Goal: Transaction & Acquisition: Purchase product/service

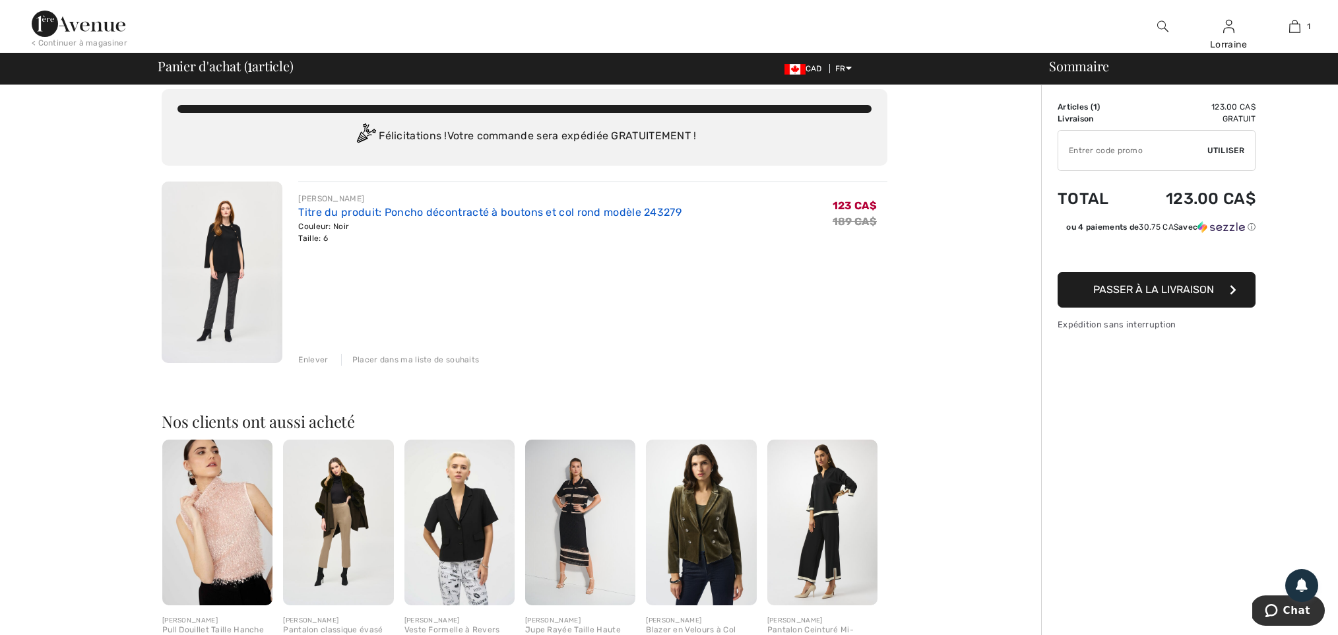
scroll to position [15, 0]
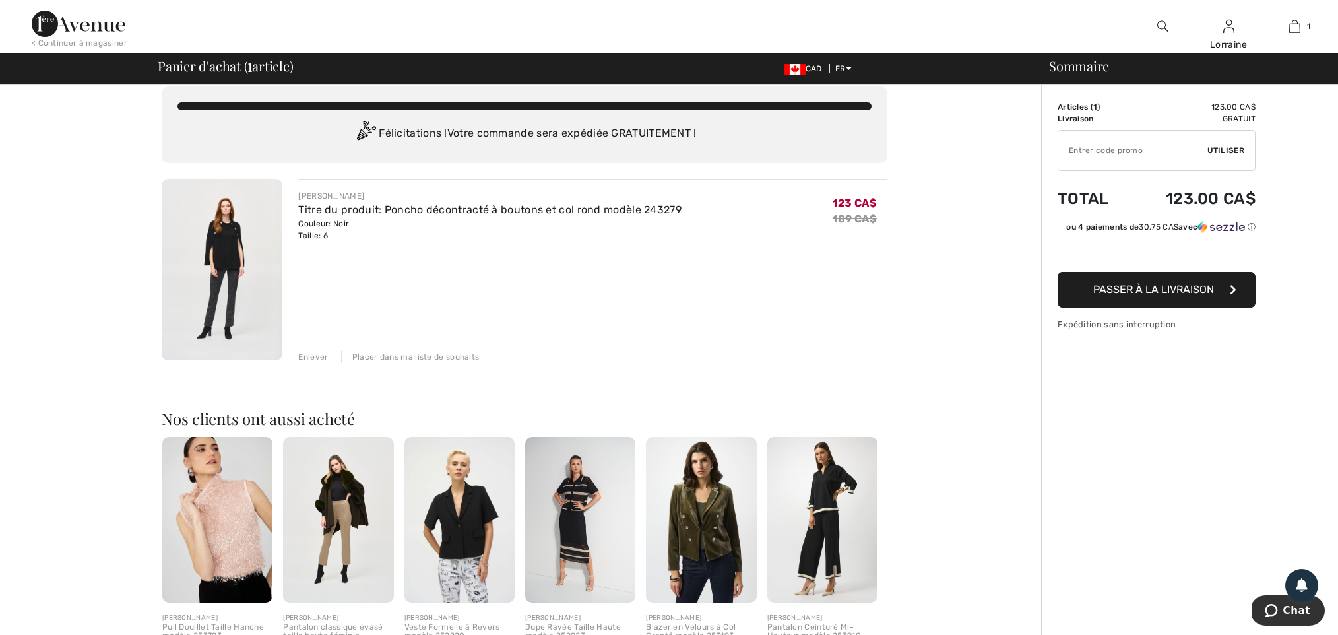
click at [253, 221] on img at bounding box center [222, 269] width 121 height 181
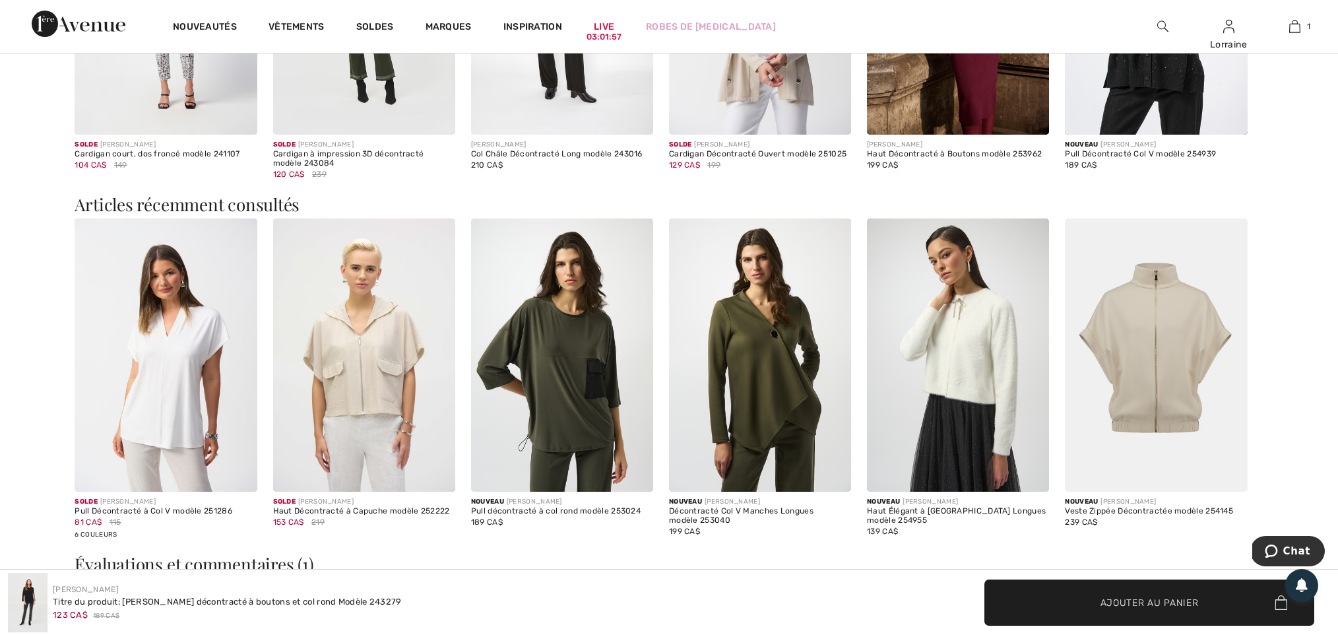
scroll to position [2258, 0]
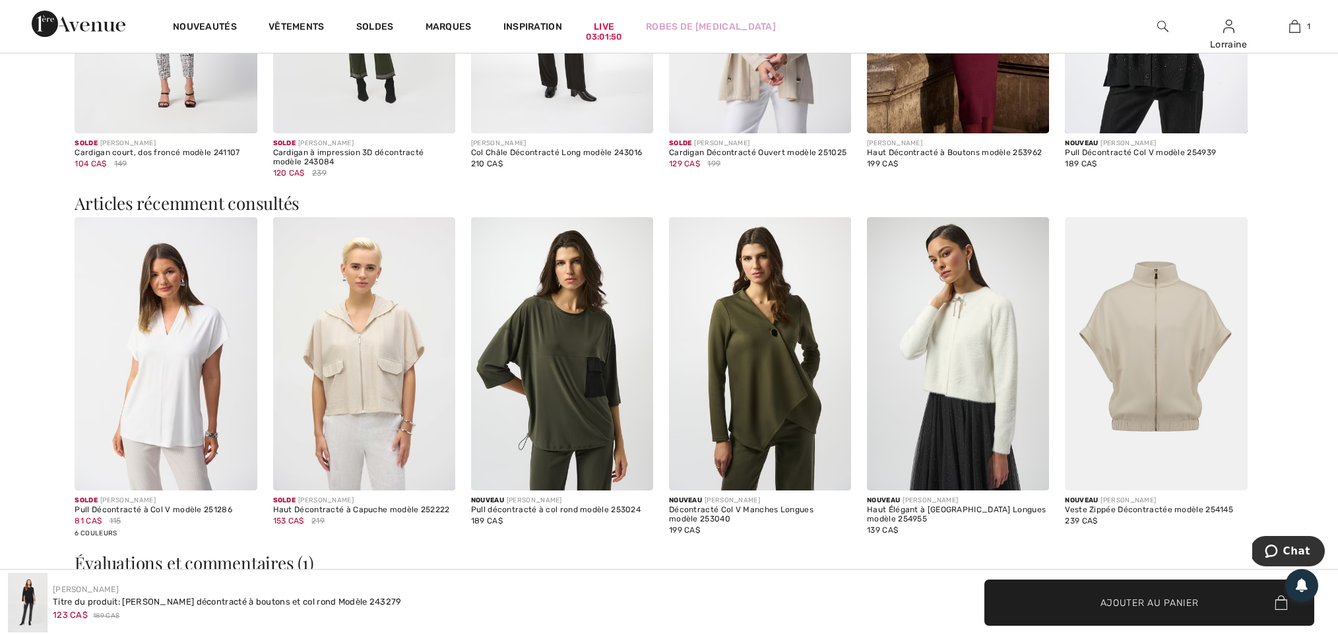
click at [1168, 360] on img at bounding box center [1156, 353] width 182 height 273
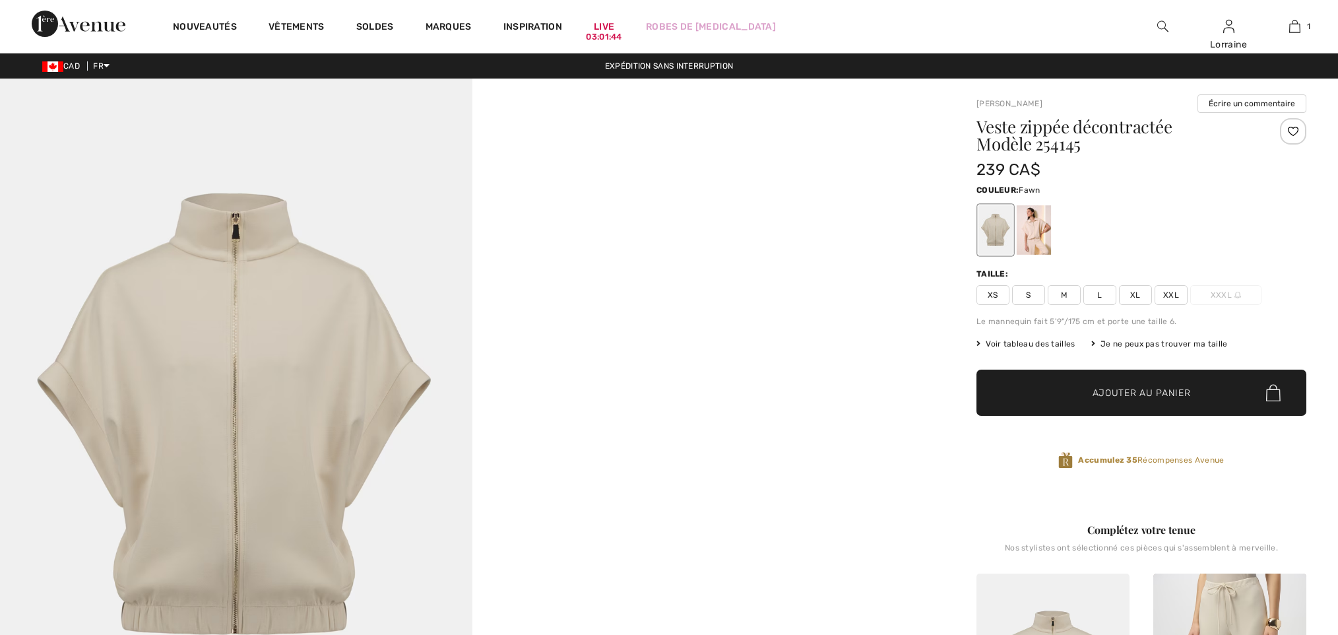
click at [268, 296] on img at bounding box center [236, 433] width 472 height 709
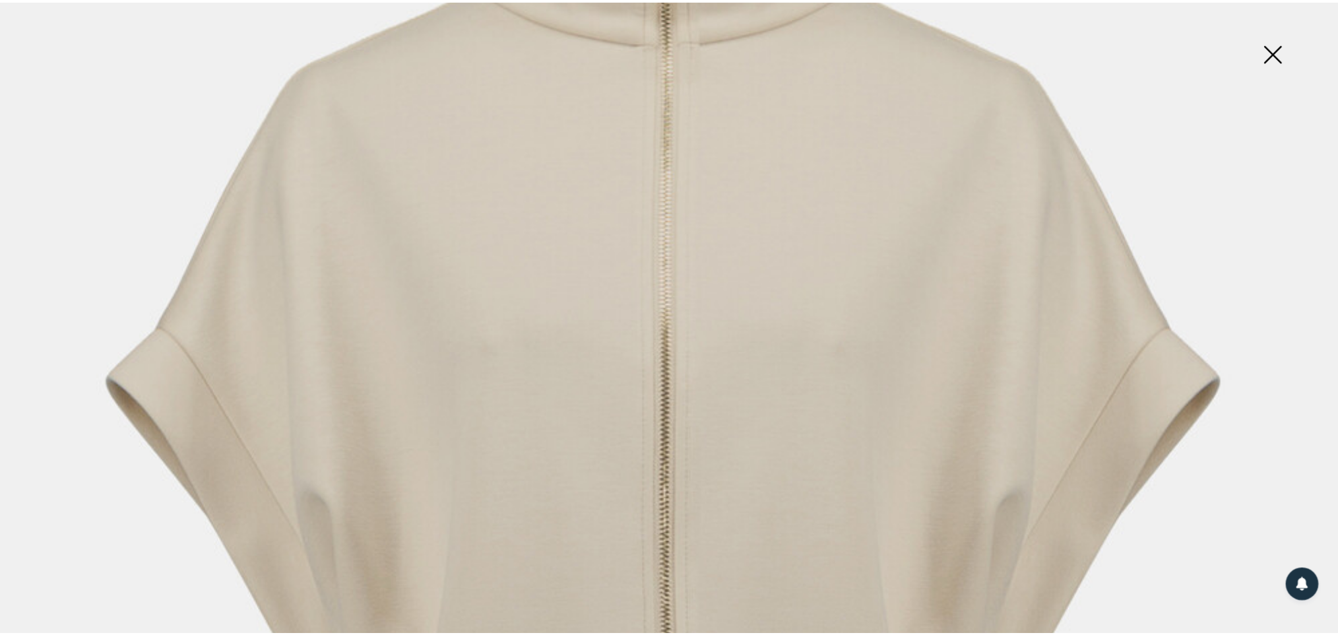
scroll to position [472, 0]
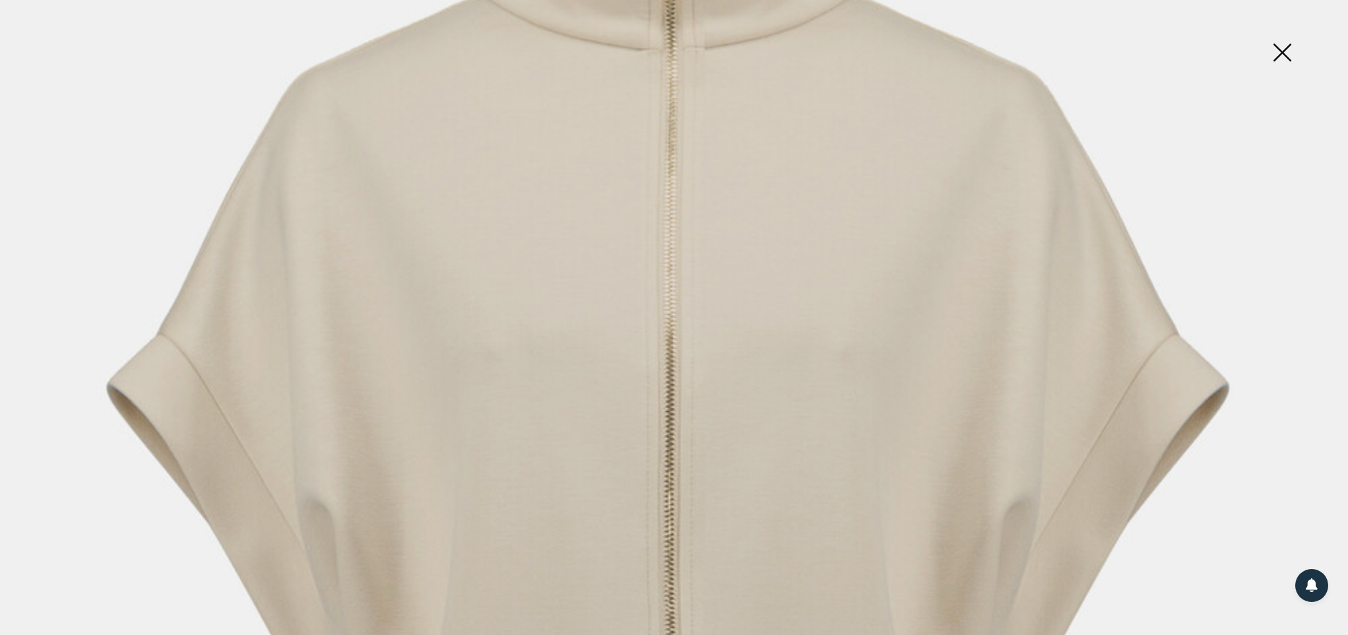
click at [1275, 57] on img at bounding box center [1282, 54] width 66 height 68
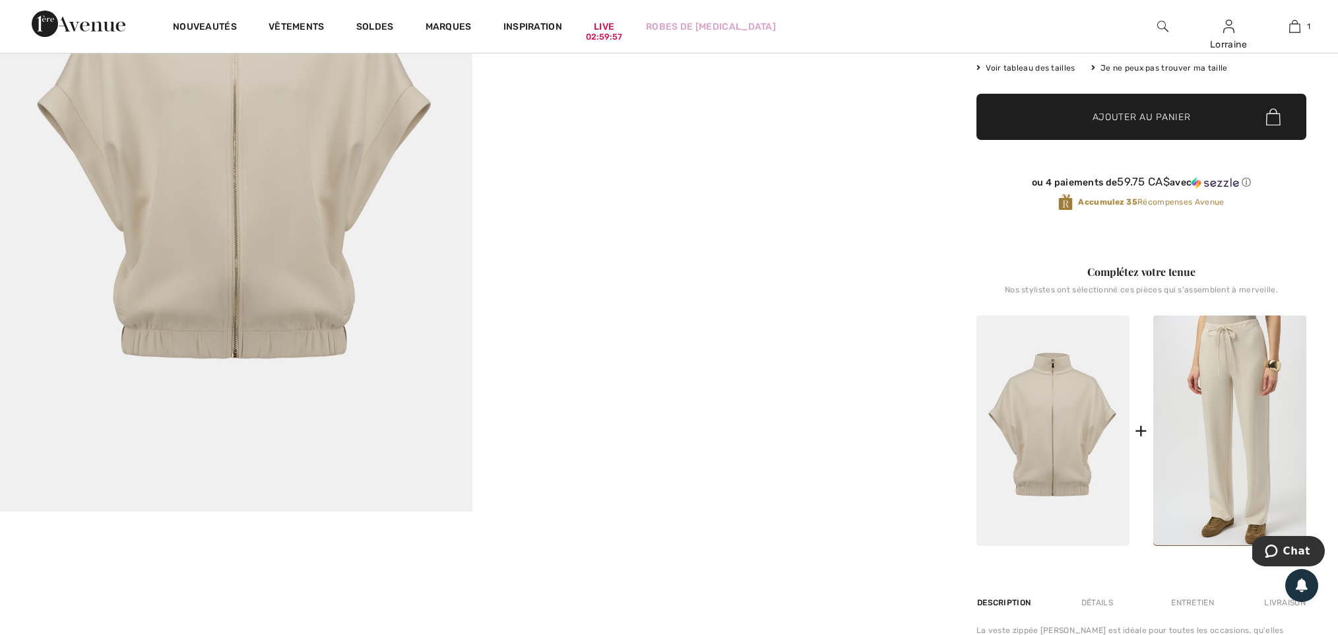
scroll to position [276, 1]
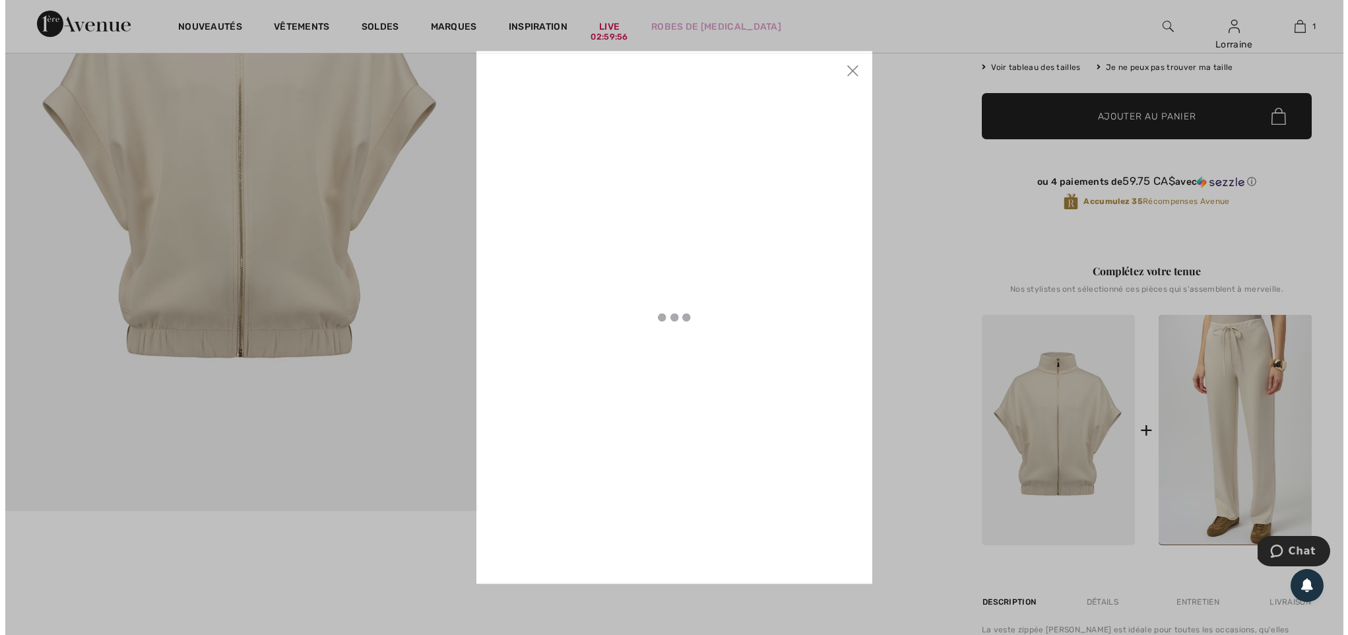
scroll to position [276, 0]
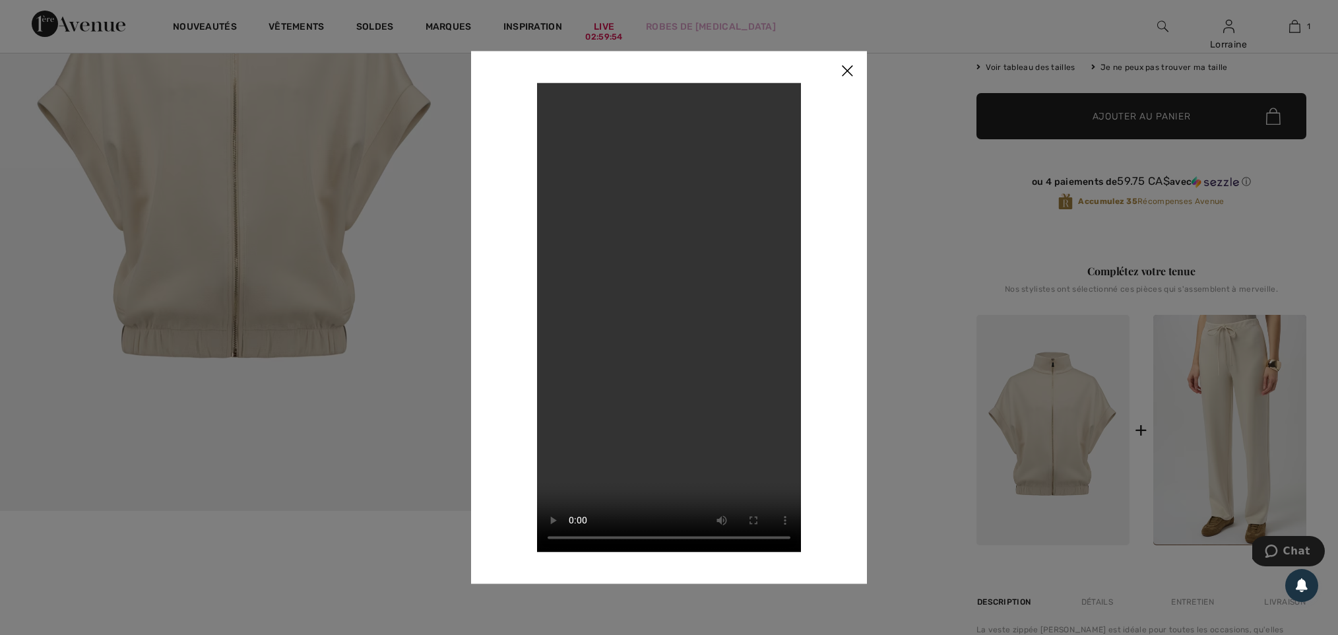
click at [842, 71] on img at bounding box center [847, 71] width 40 height 41
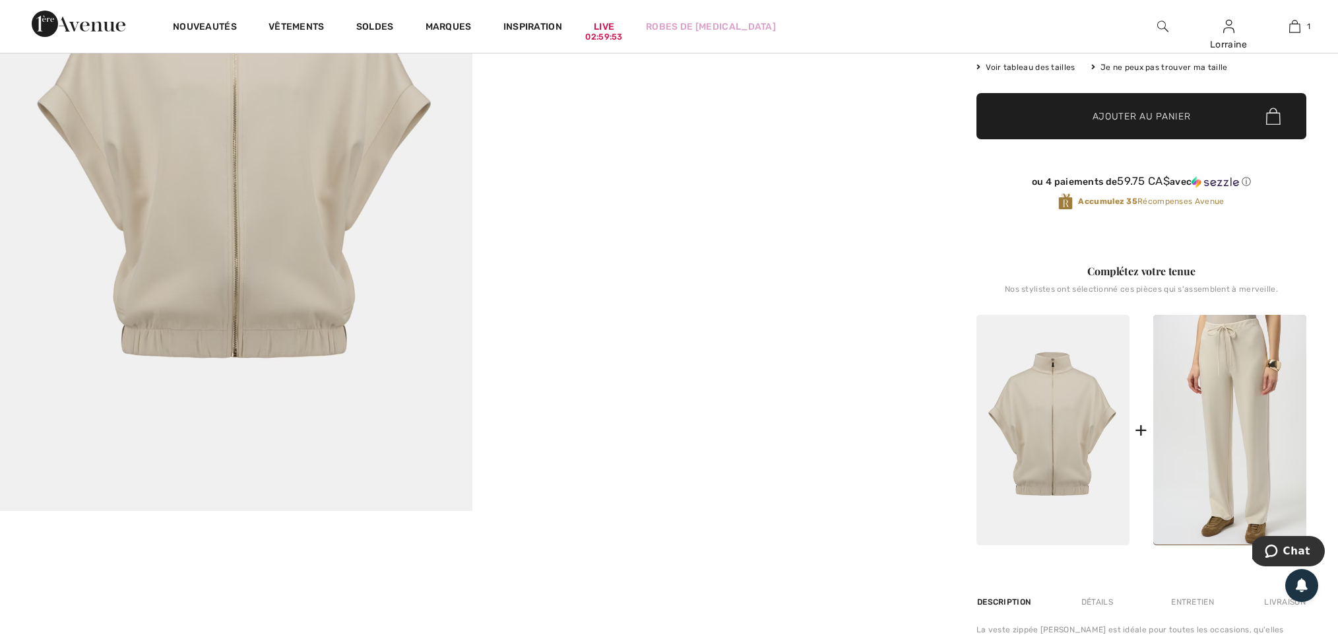
click at [348, 94] on img at bounding box center [236, 156] width 472 height 709
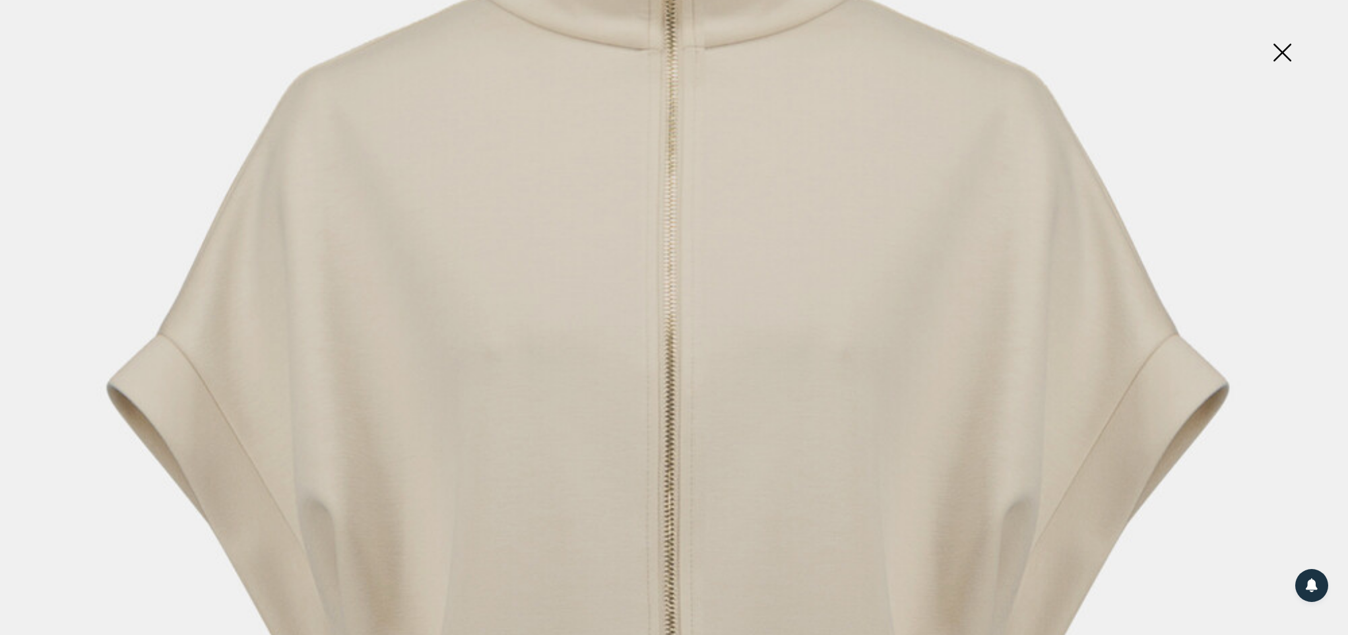
click at [890, 396] on img at bounding box center [674, 539] width 1348 height 2022
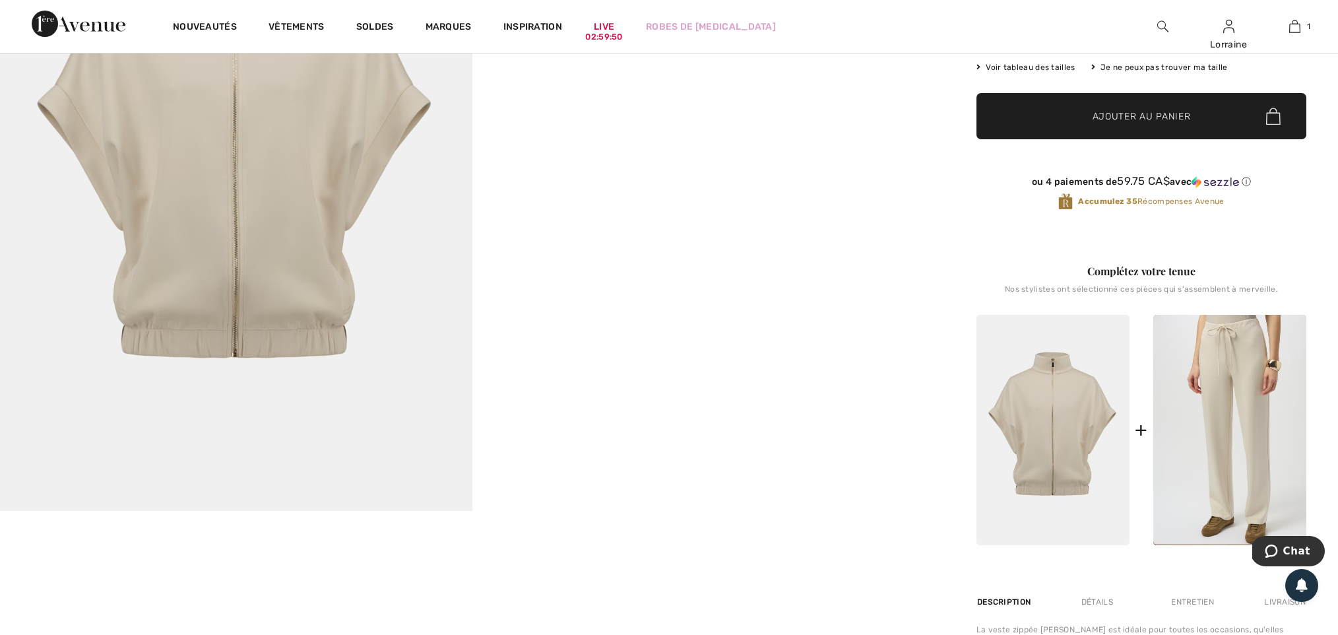
click at [245, 123] on img at bounding box center [236, 156] width 472 height 709
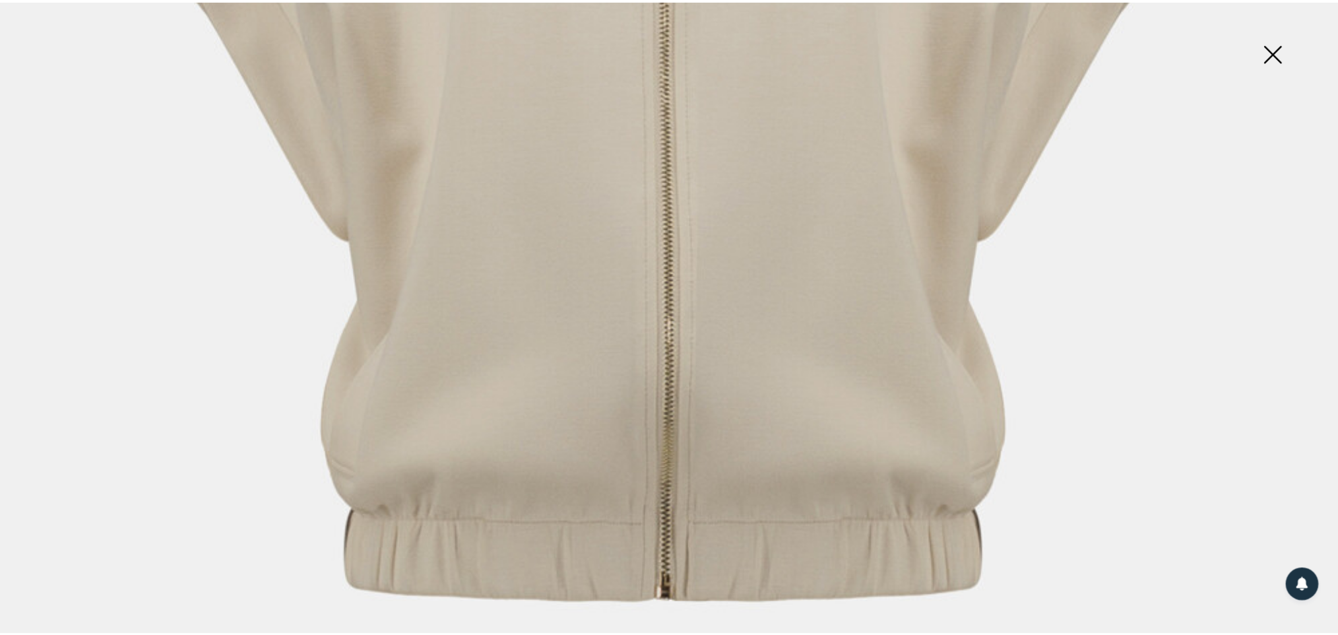
scroll to position [989, 0]
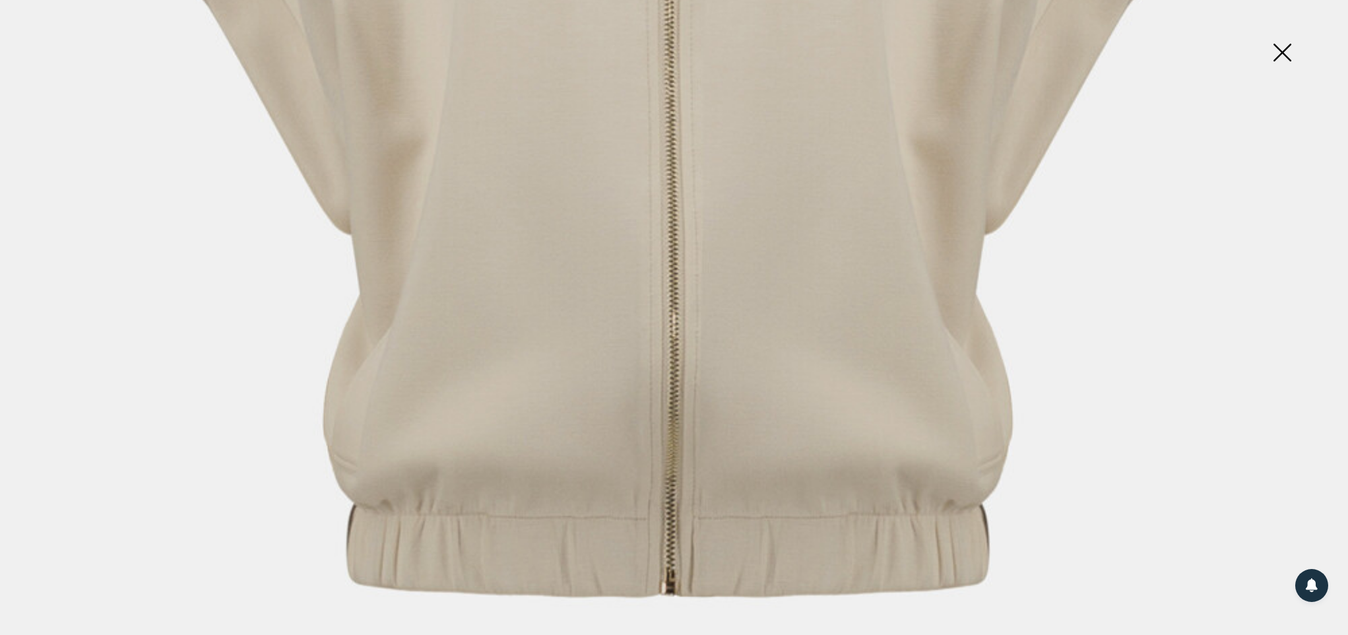
click at [1283, 49] on img at bounding box center [1282, 54] width 66 height 68
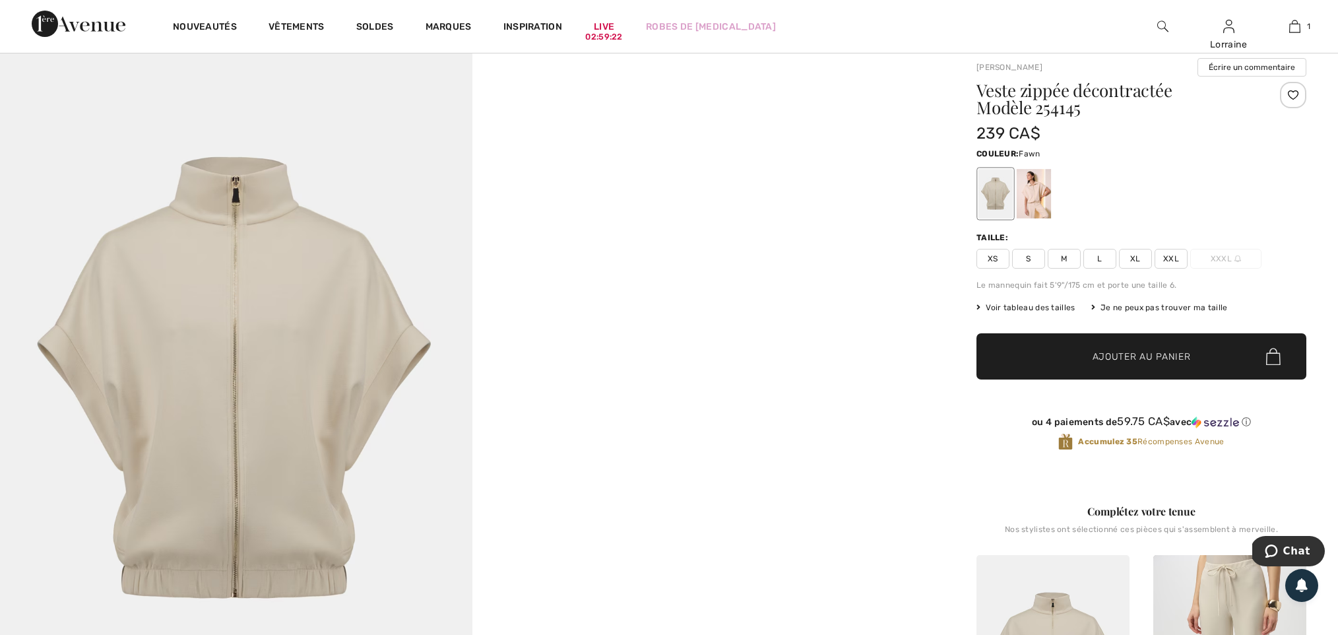
scroll to position [45, 0]
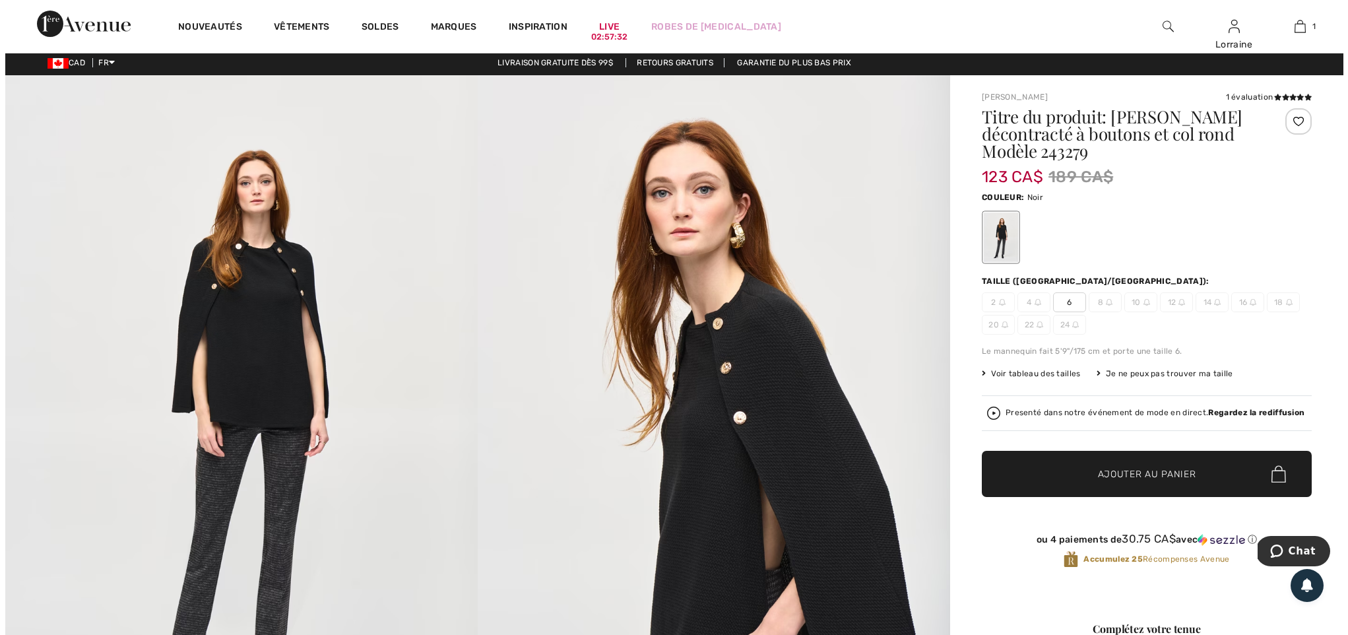
scroll to position [4, 0]
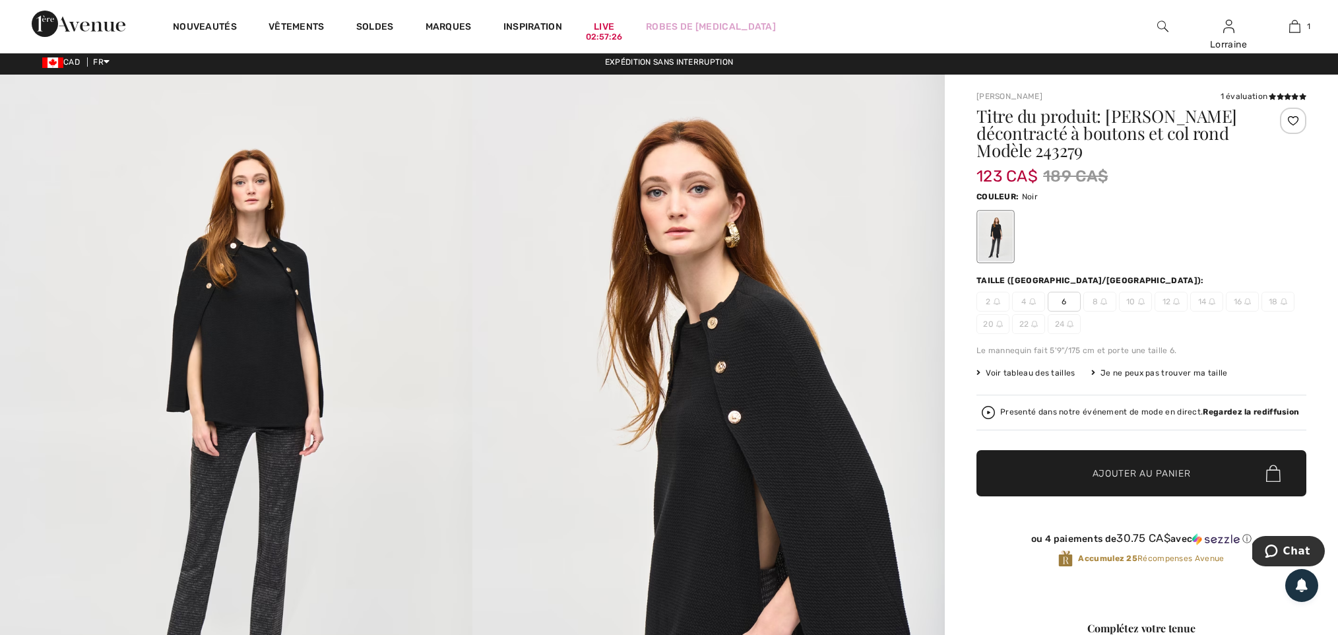
click at [263, 270] on img at bounding box center [236, 429] width 472 height 708
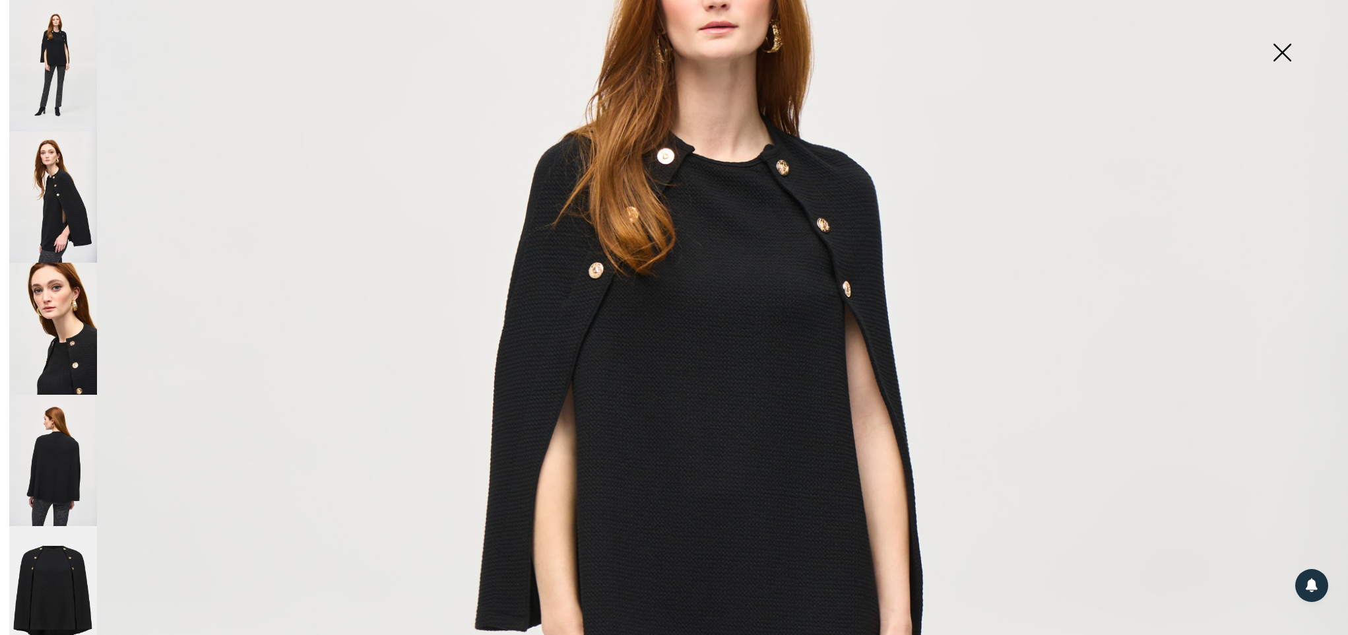
scroll to position [336, 0]
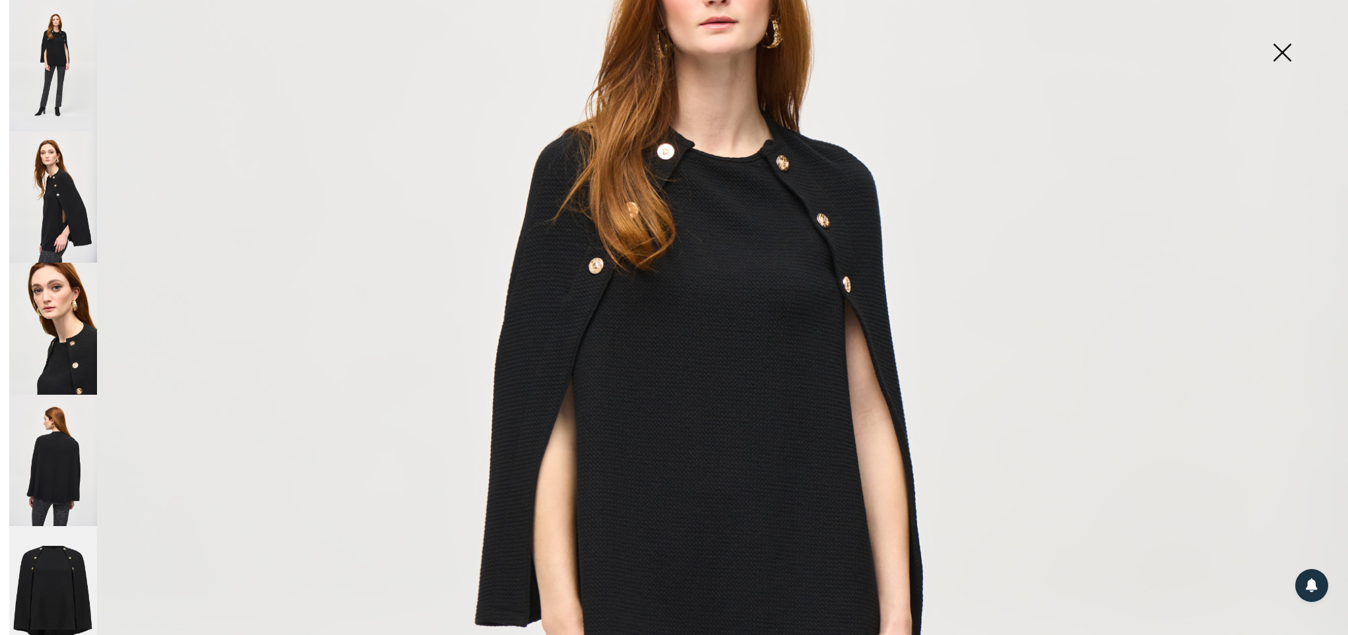
click at [45, 469] on img at bounding box center [53, 460] width 88 height 131
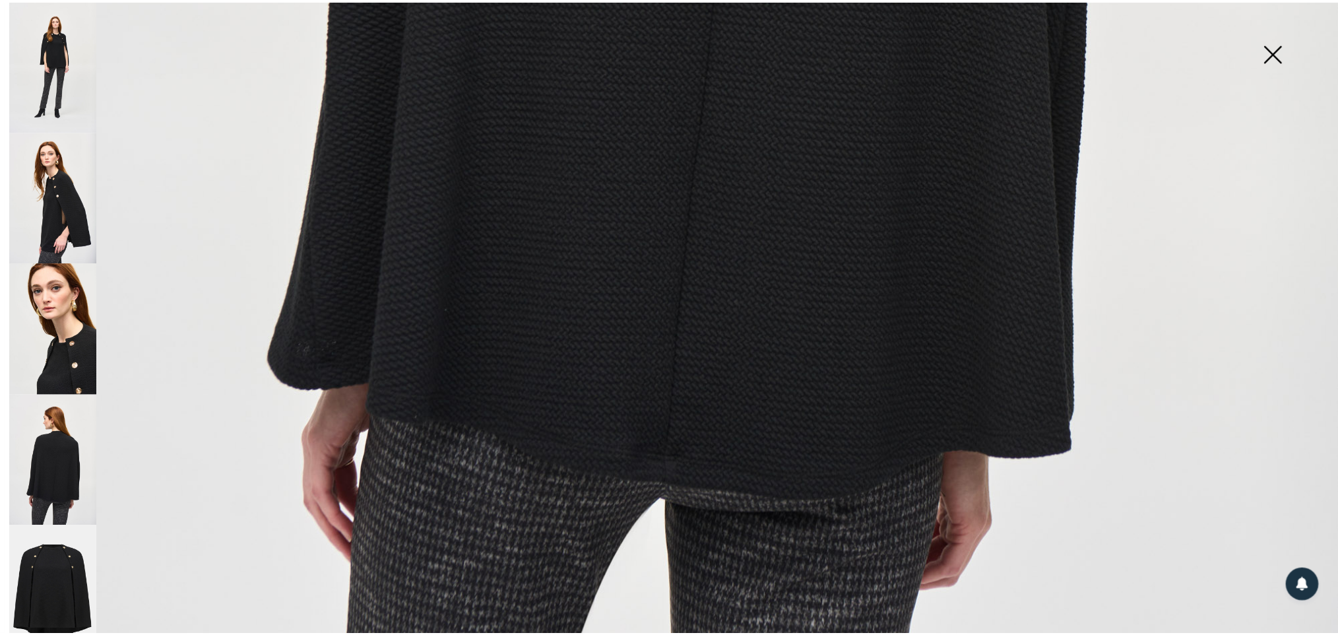
scroll to position [1178, 0]
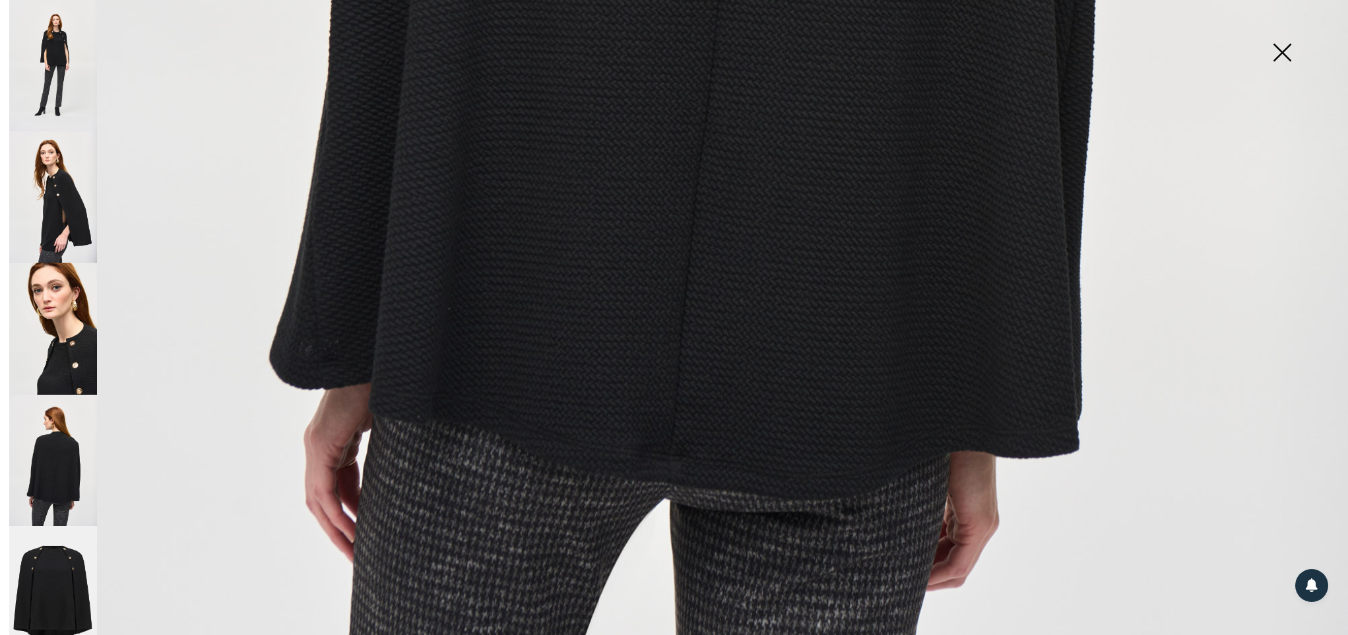
click at [1279, 49] on img at bounding box center [1282, 54] width 66 height 68
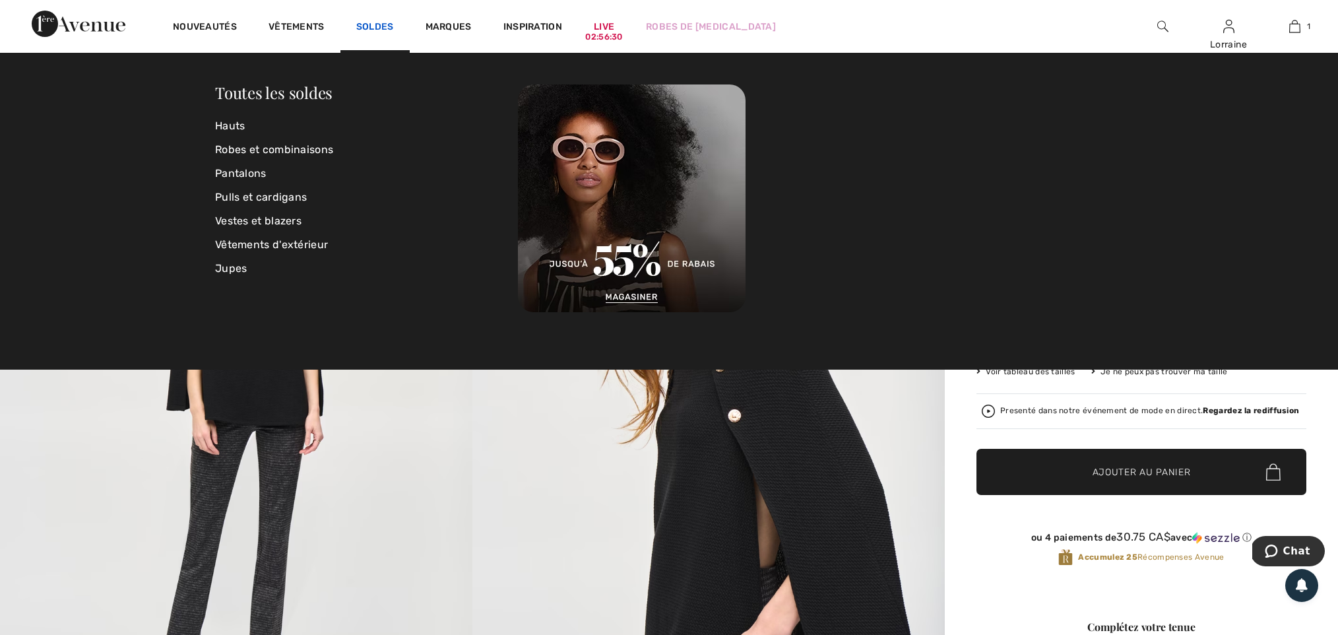
scroll to position [8, 0]
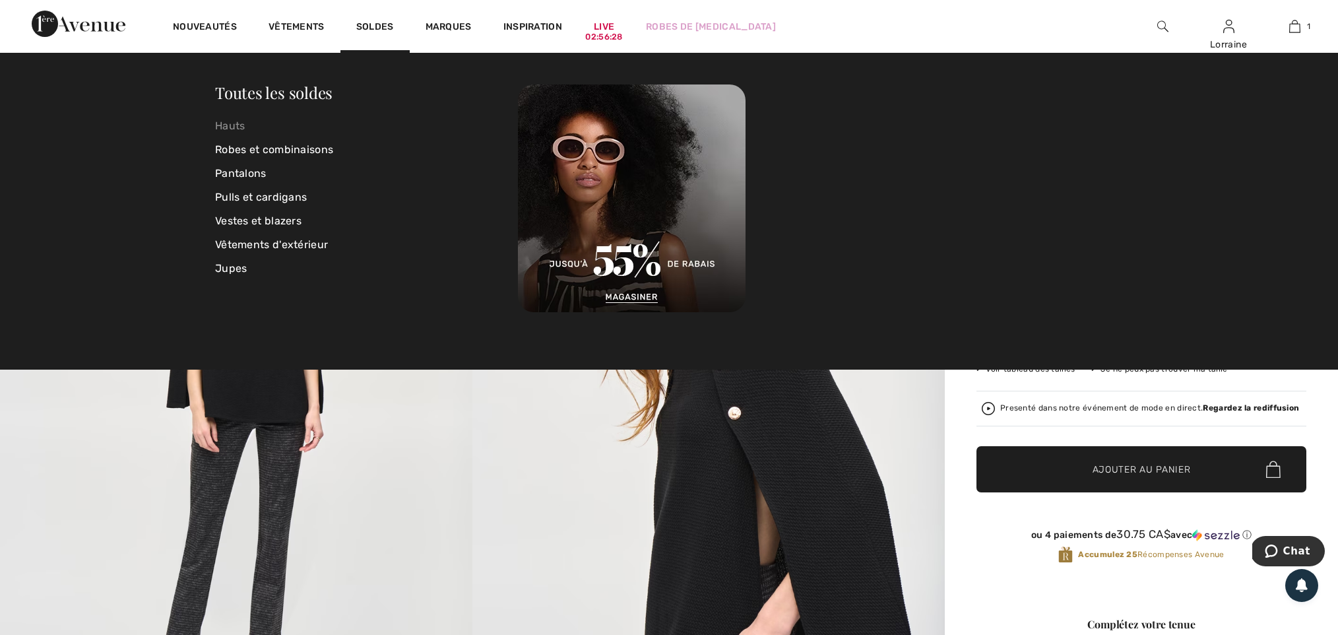
click at [234, 124] on link "Hauts" at bounding box center [366, 126] width 303 height 24
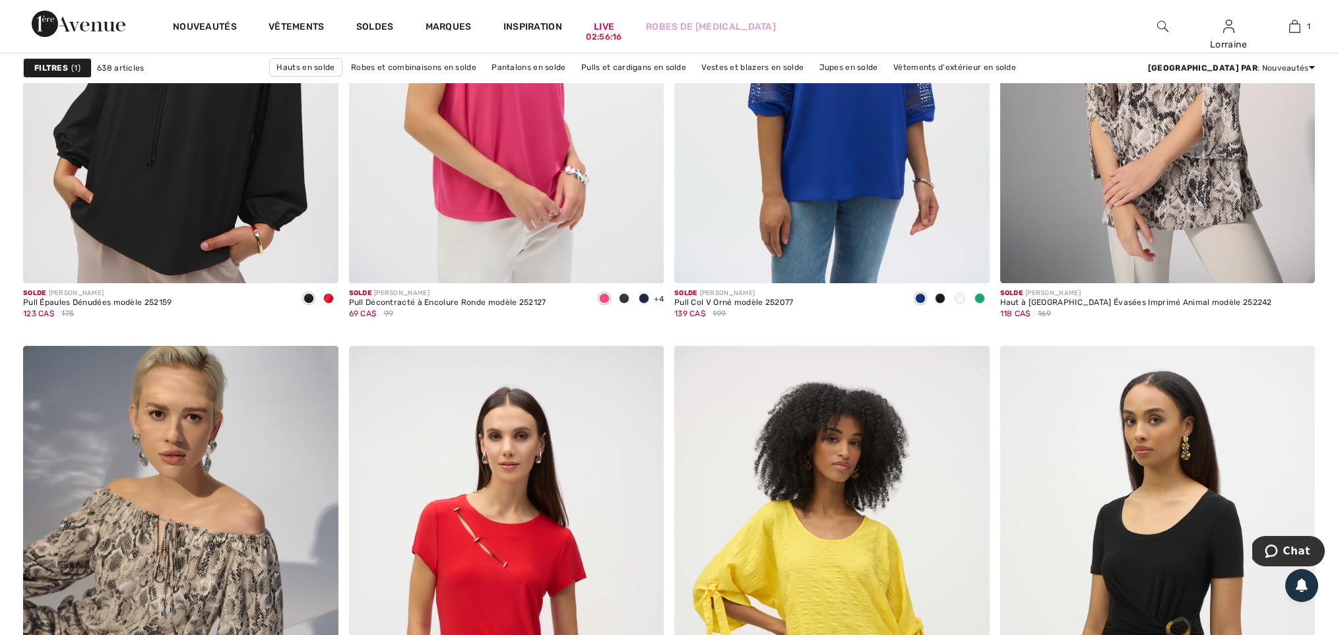
scroll to position [2727, 0]
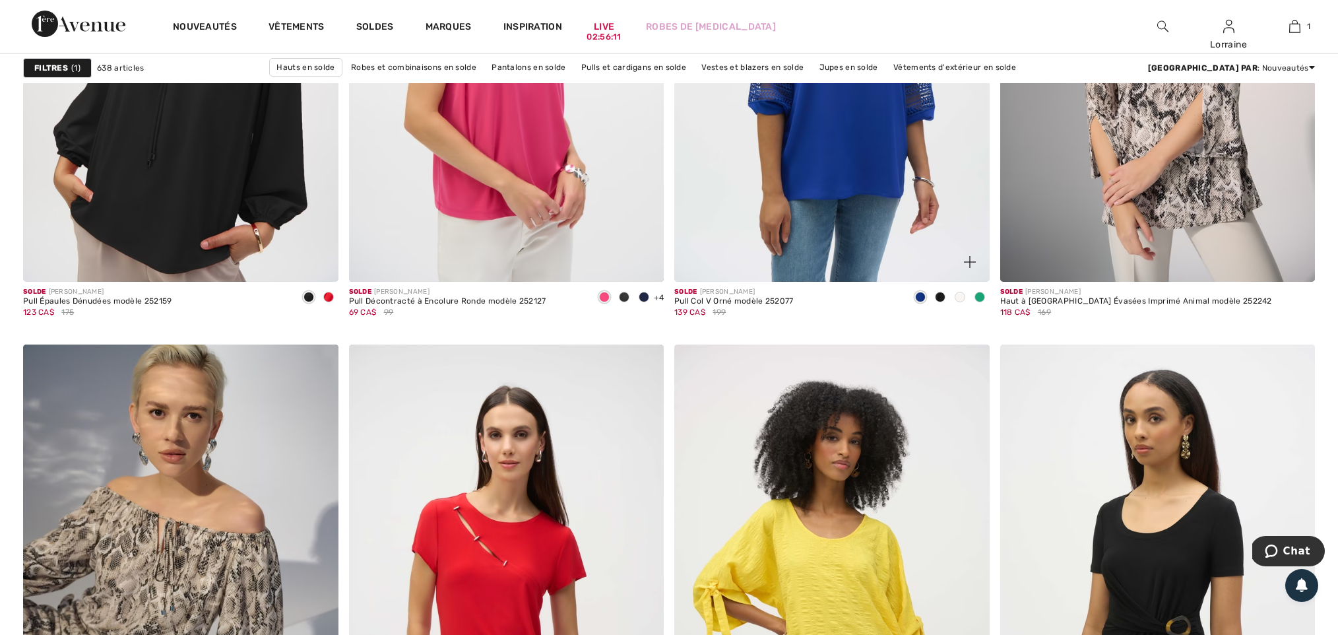
click at [961, 301] on span at bounding box center [960, 297] width 11 height 11
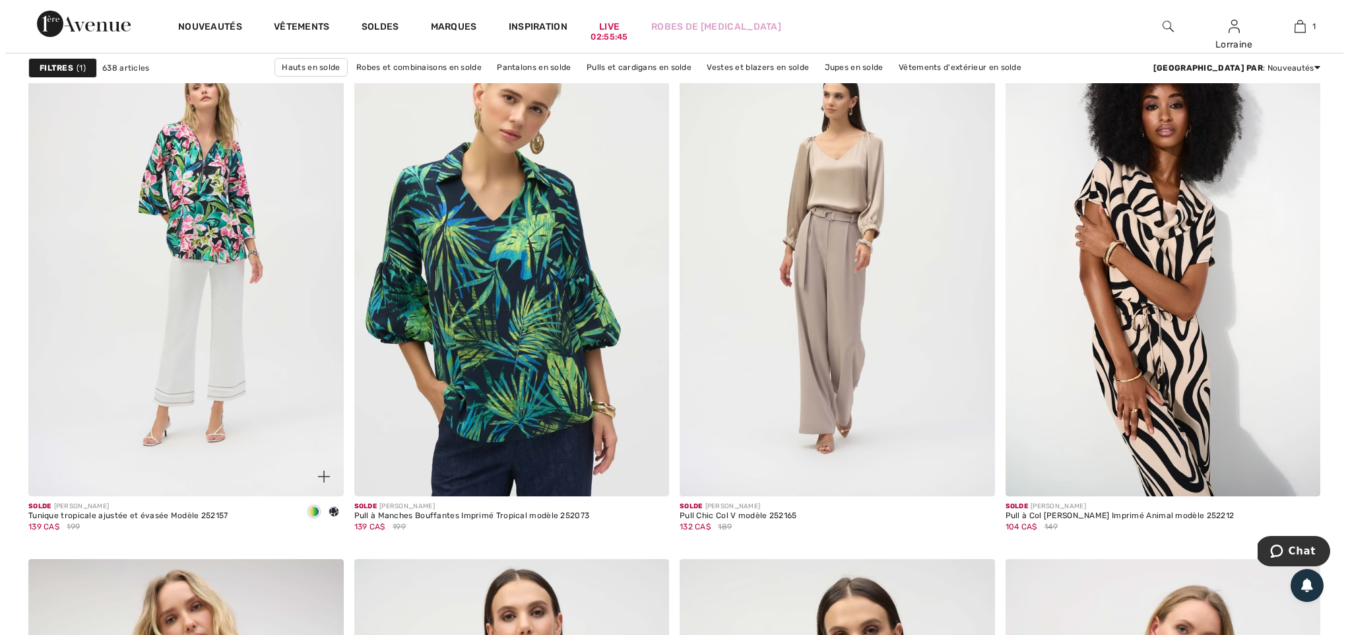
scroll to position [7181, 0]
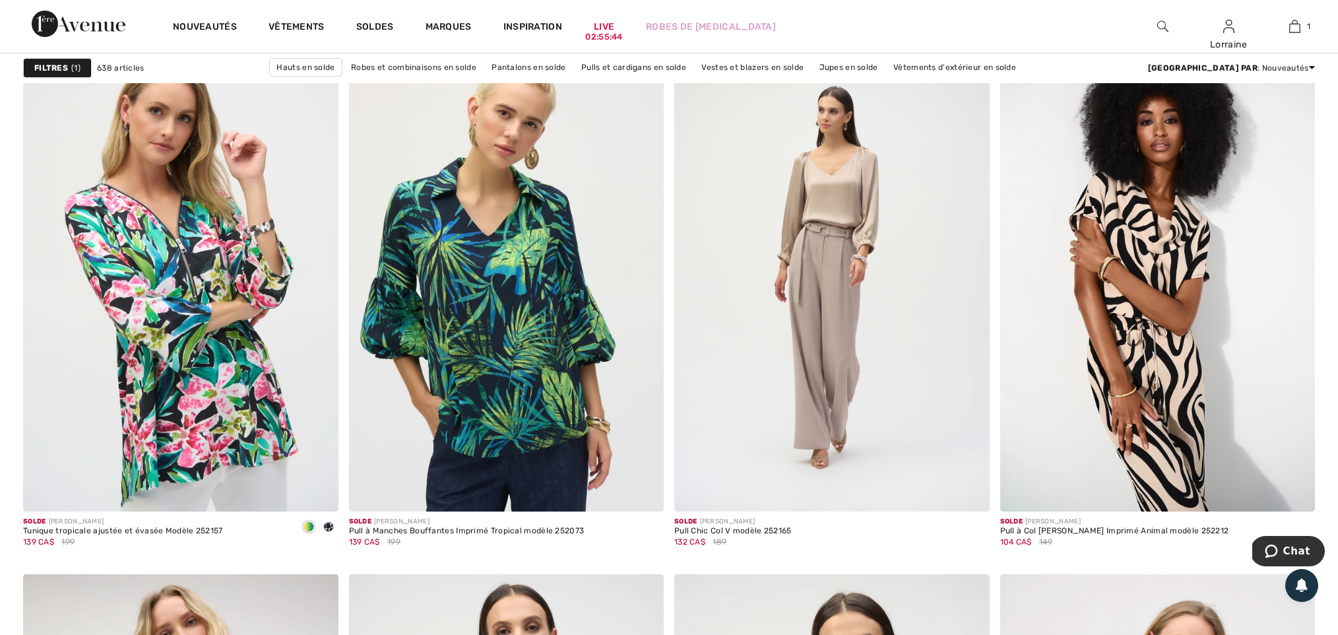
click at [59, 72] on strong "Filtres" at bounding box center [51, 68] width 34 height 12
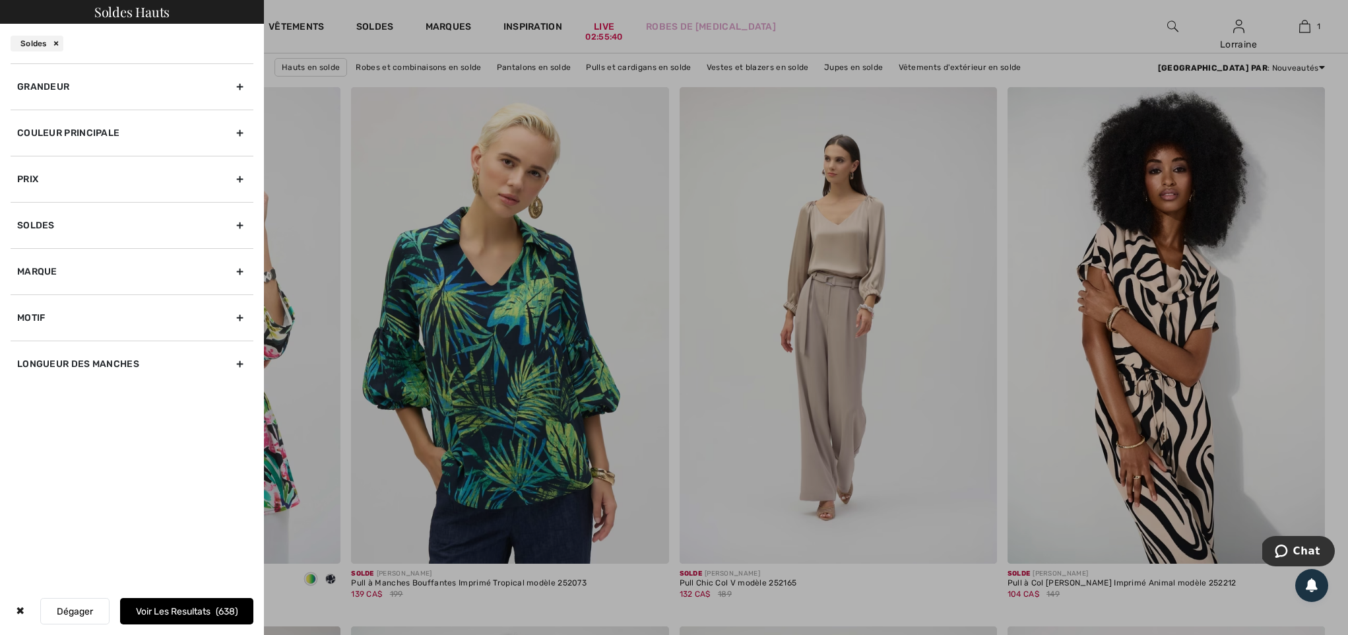
click at [131, 131] on div "Couleur Principale" at bounding box center [132, 133] width 243 height 46
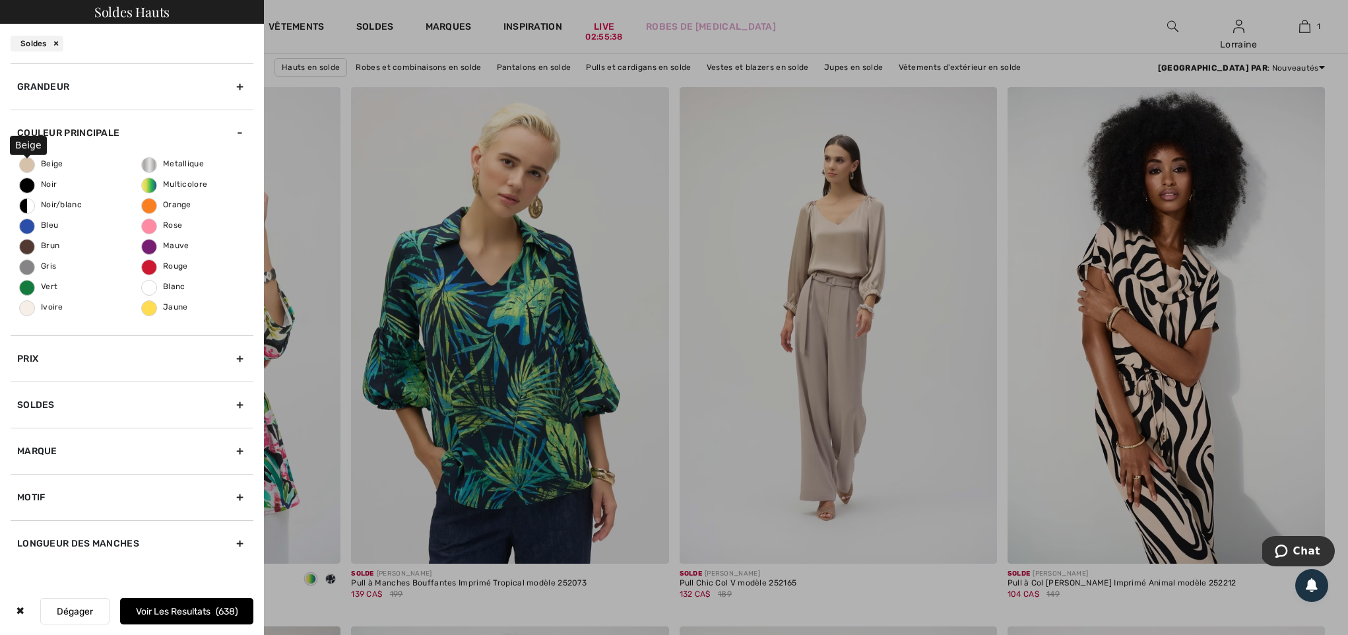
click at [30, 166] on span "Beige" at bounding box center [42, 163] width 44 height 9
click at [0, 0] on input "Beige" at bounding box center [0, 0] width 0 height 0
click at [26, 311] on span "Ivoire" at bounding box center [42, 306] width 44 height 9
click at [0, 0] on input "Ivoire" at bounding box center [0, 0] width 0 height 0
click at [153, 291] on span "Blanc" at bounding box center [164, 286] width 44 height 9
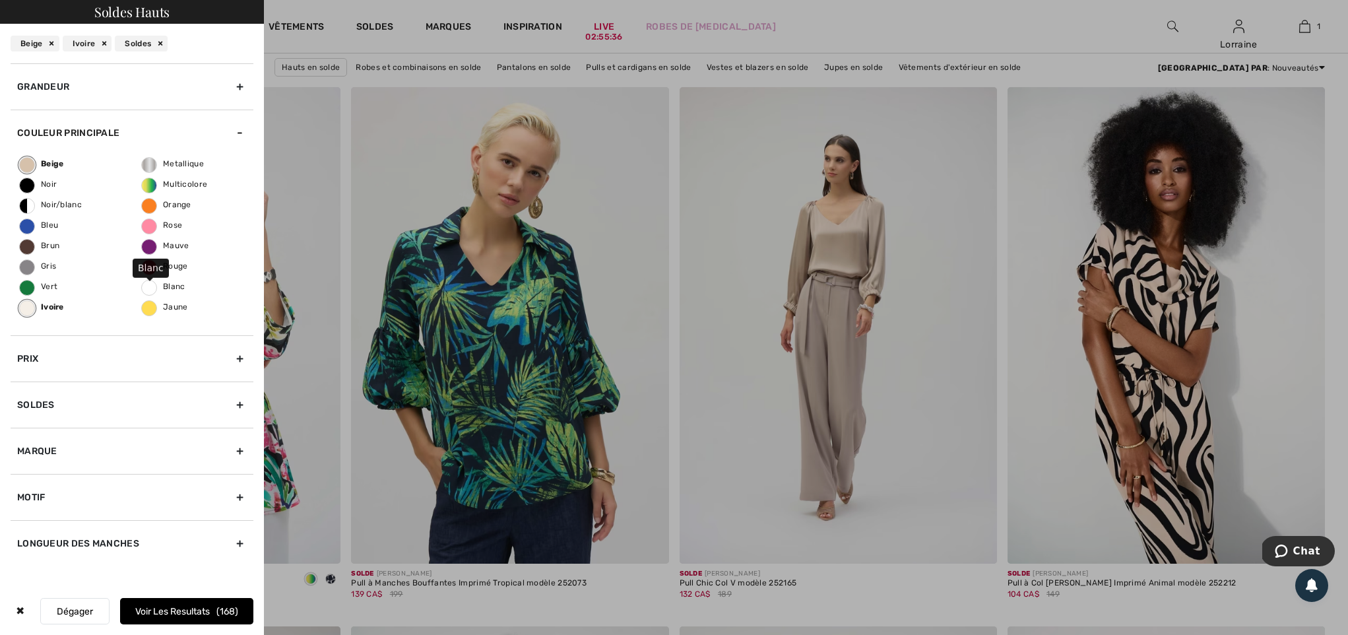
click at [0, 0] on input "Blanc" at bounding box center [0, 0] width 0 height 0
click at [190, 612] on button "Voir les resultats 185" at bounding box center [186, 611] width 133 height 26
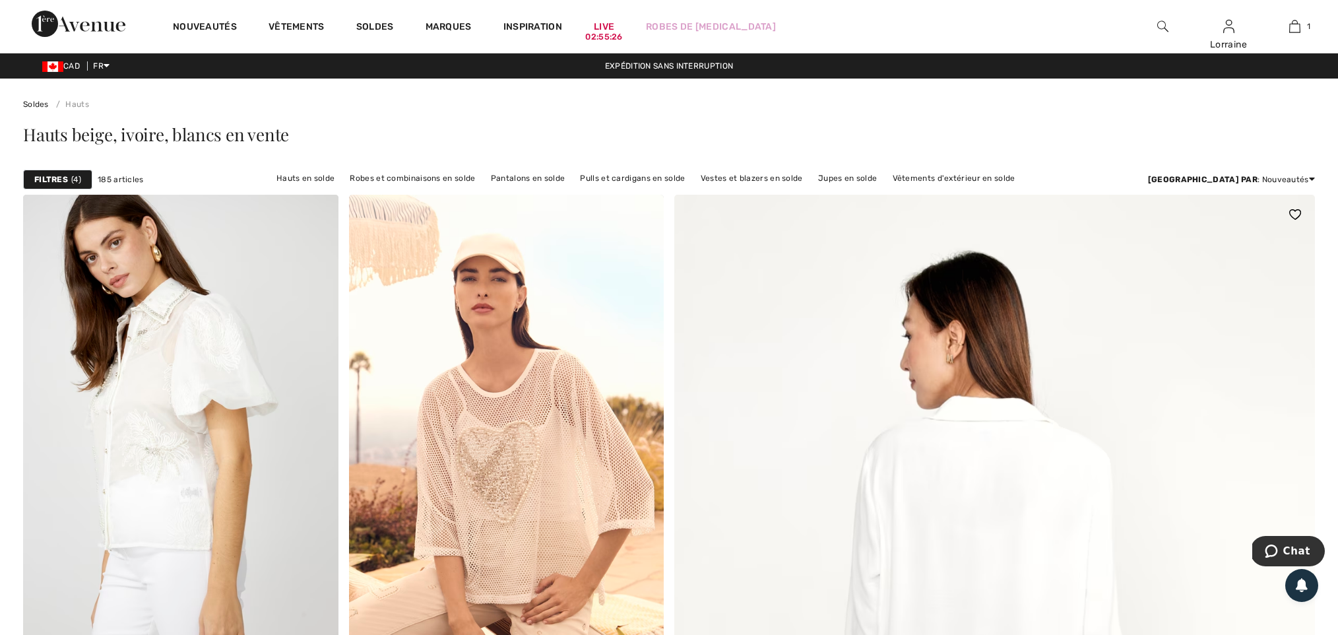
checkbox input "true"
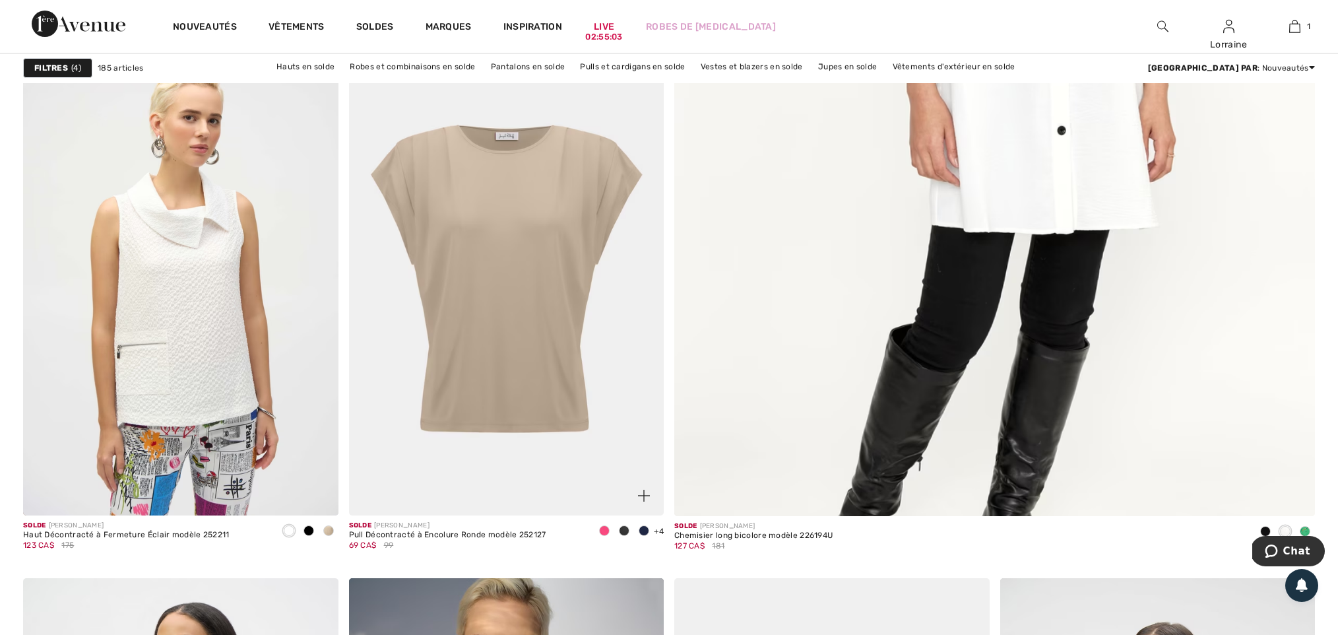
scroll to position [695, 0]
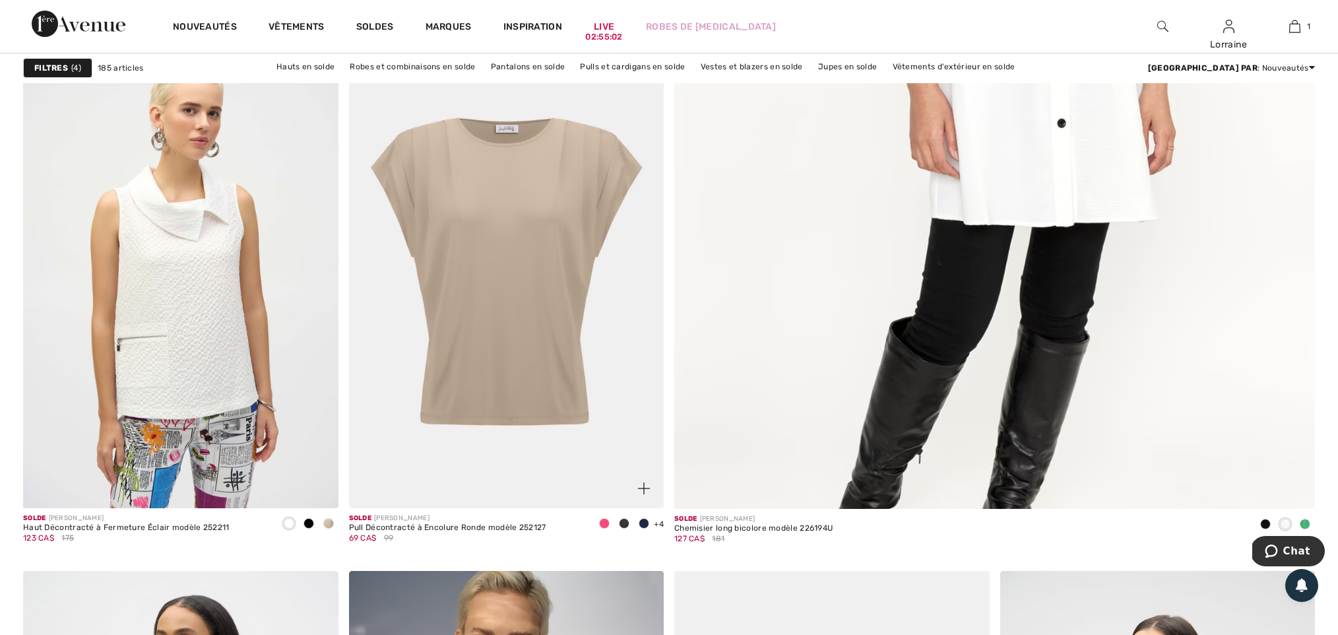
click at [541, 319] on img at bounding box center [506, 271] width 315 height 472
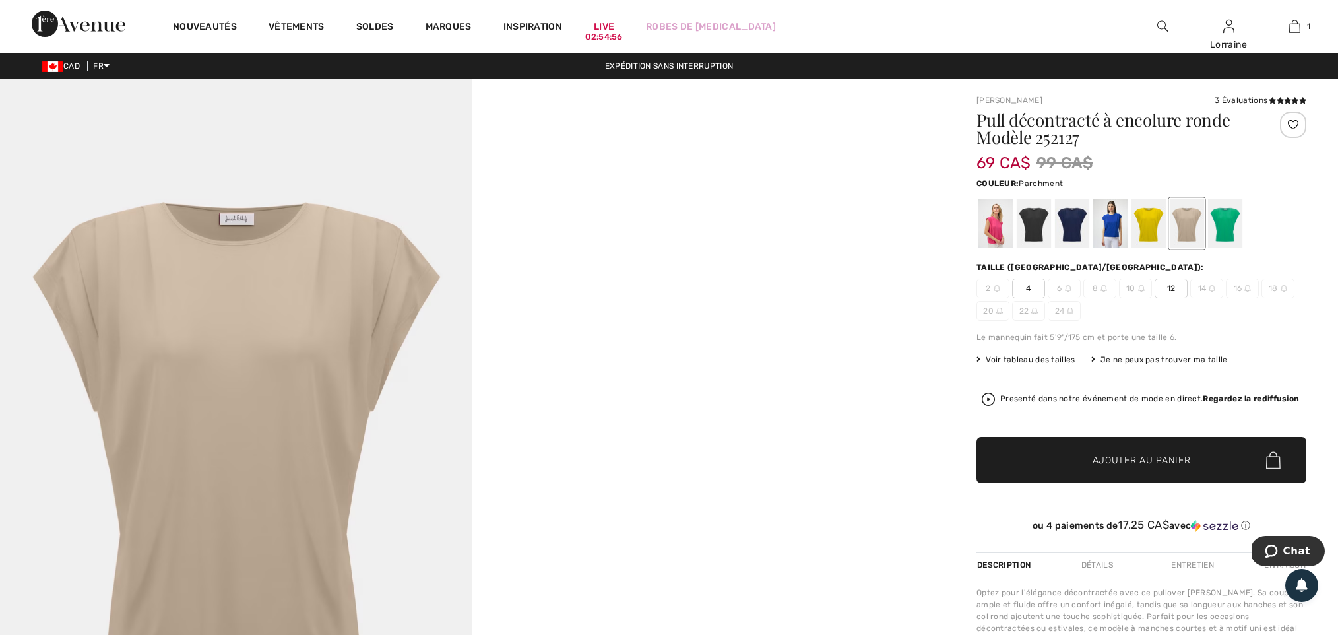
click at [1185, 228] on div at bounding box center [1187, 223] width 34 height 49
click at [1031, 231] on div at bounding box center [1034, 223] width 34 height 49
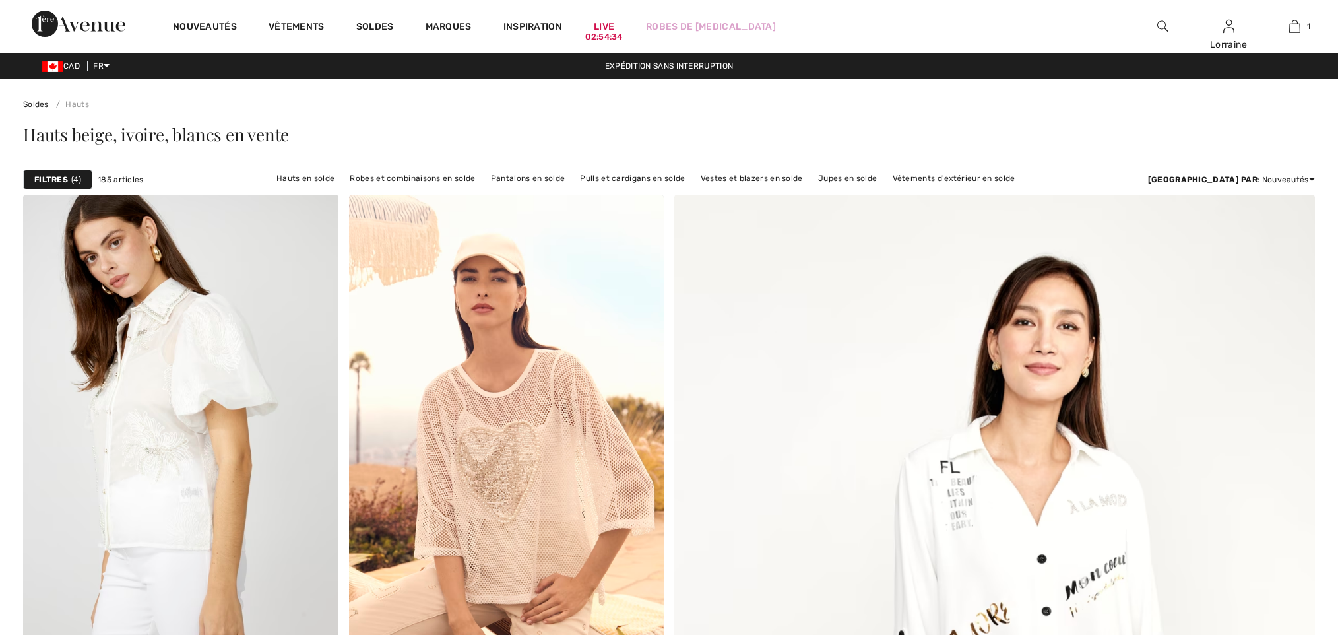
checkbox input "true"
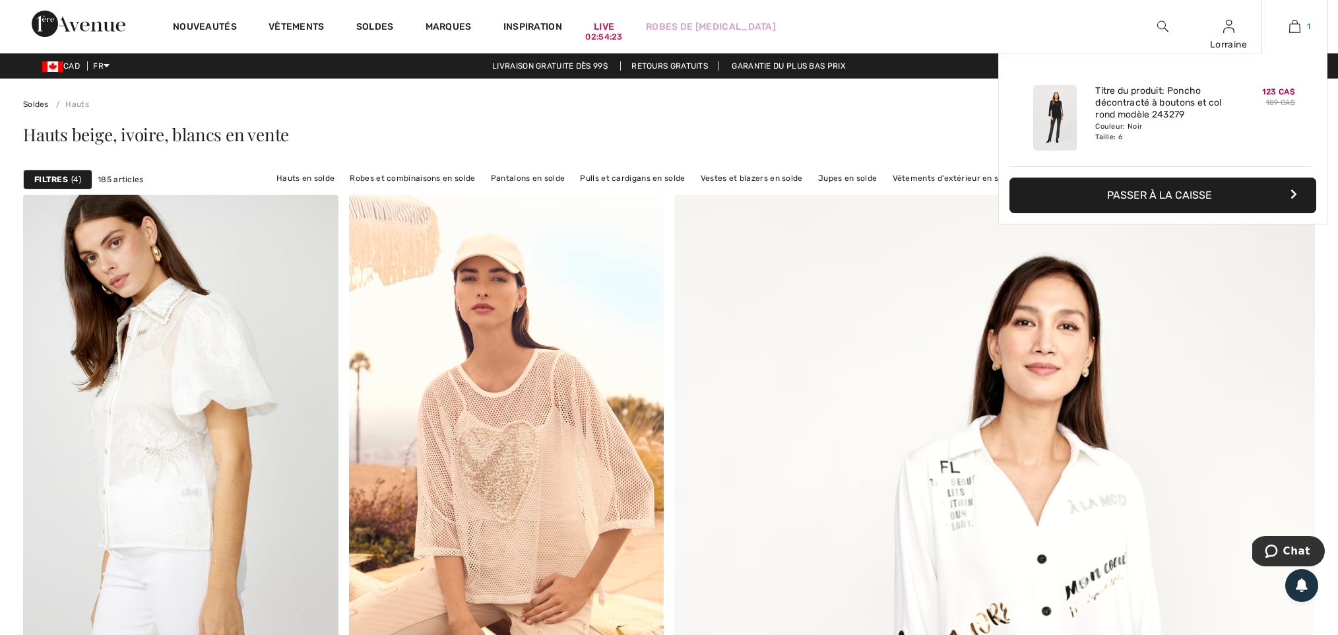
click at [1291, 28] on img at bounding box center [1294, 26] width 11 height 16
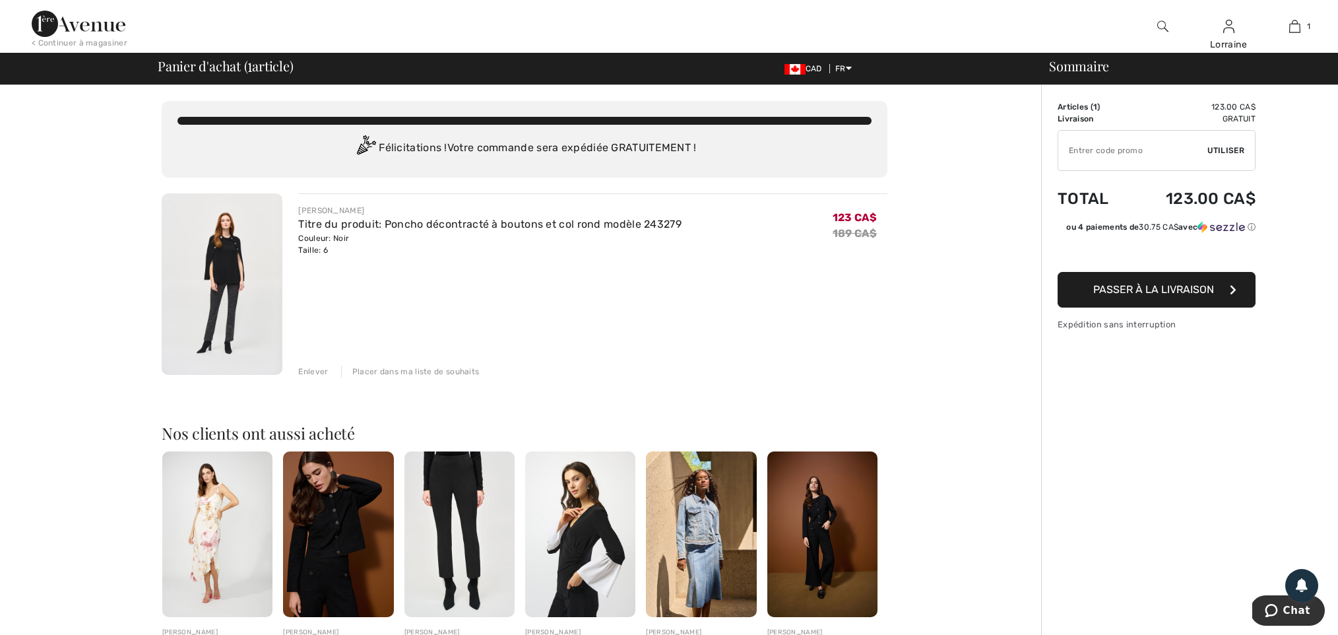
click at [214, 255] on img at bounding box center [222, 283] width 121 height 181
click at [337, 227] on link "Titre du produit: Poncho décontracté à boutons et col rond modèle 243279" at bounding box center [489, 224] width 383 height 13
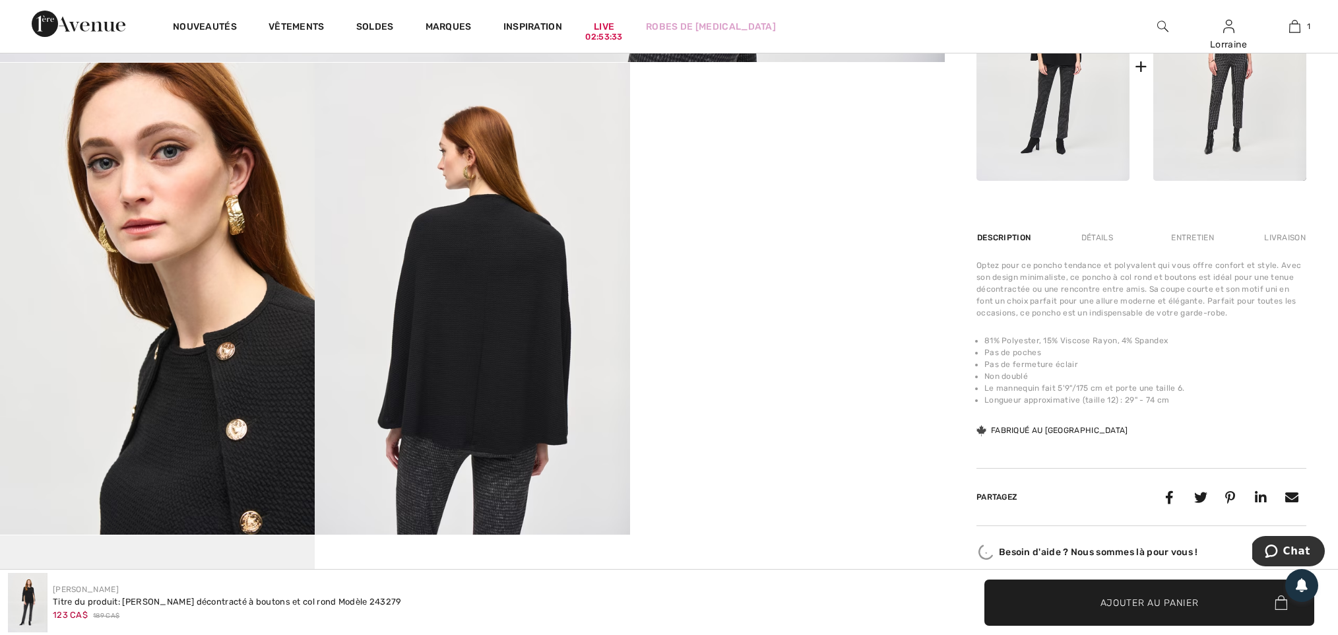
scroll to position [725, 0]
